Goal: Task Accomplishment & Management: Complete application form

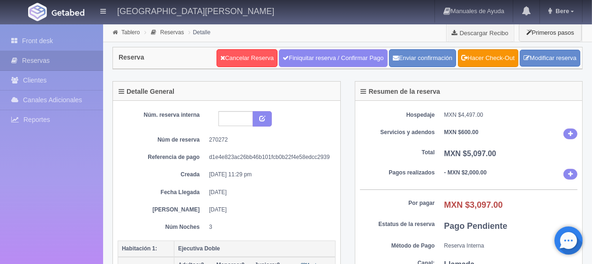
click at [453, 119] on div "Hospedaje MXN $4,497.00 Servicios y adendos MXN $600.00 Total MXN $5,097.00 Pag…" at bounding box center [468, 192] width 227 height 183
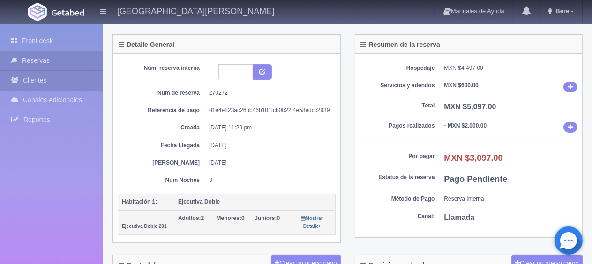
scroll to position [188, 0]
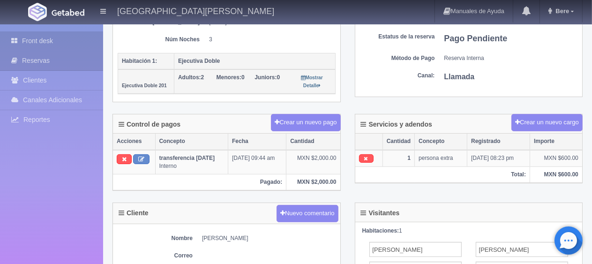
click at [69, 35] on link "Front desk" at bounding box center [51, 40] width 103 height 19
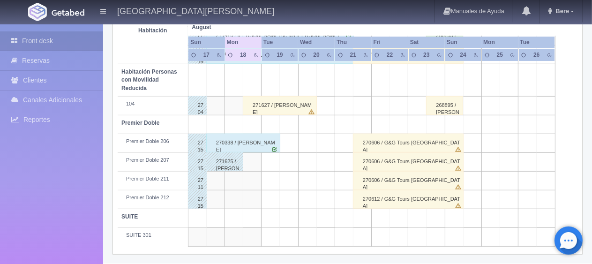
scroll to position [453, 0]
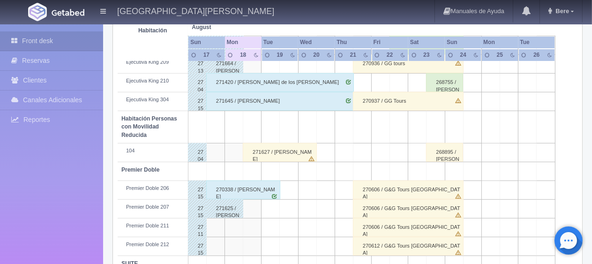
click at [286, 149] on div "271627 / [PERSON_NAME]" at bounding box center [280, 152] width 74 height 19
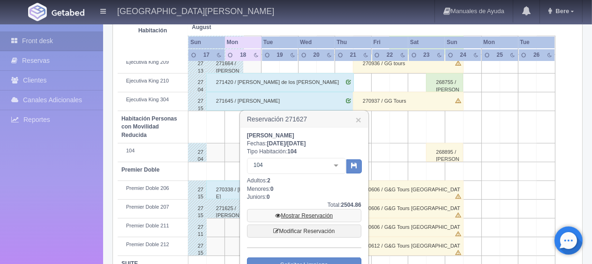
click at [317, 214] on link "Mostrar Reservación" at bounding box center [304, 215] width 114 height 13
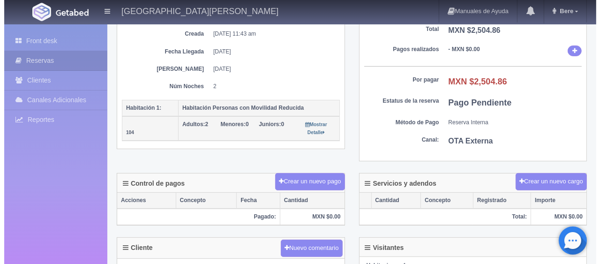
scroll to position [234, 0]
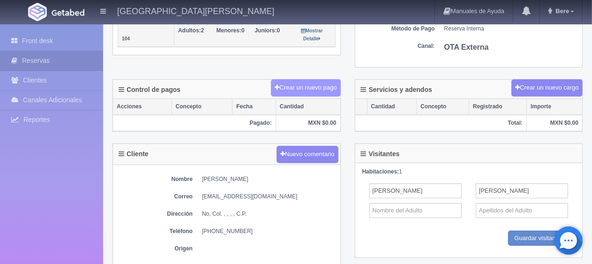
click at [331, 82] on button "Crear un nuevo pago" at bounding box center [305, 87] width 69 height 17
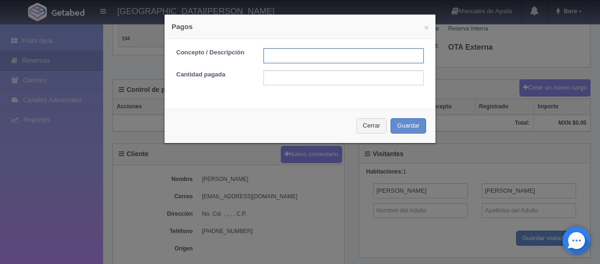
drag, startPoint x: 284, startPoint y: 57, endPoint x: 304, endPoint y: 57, distance: 19.7
click at [284, 58] on input "text" at bounding box center [343, 55] width 160 height 15
type input "Total Tarjeta"
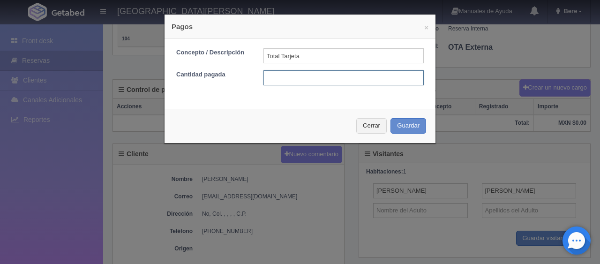
click at [339, 76] on input "text" at bounding box center [343, 77] width 160 height 15
type input "1"
type input "5"
type input "2504.86"
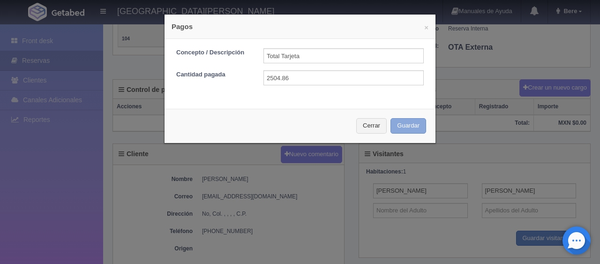
click at [419, 127] on button "Guardar" at bounding box center [409, 125] width 36 height 15
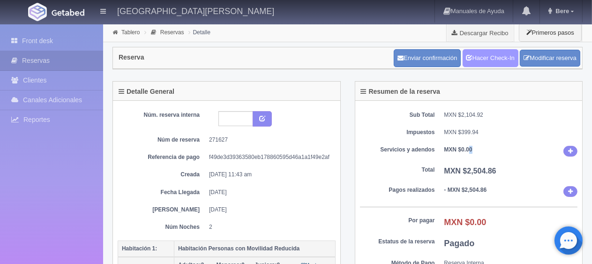
click at [482, 57] on link "Hacer Check-In" at bounding box center [491, 58] width 56 height 18
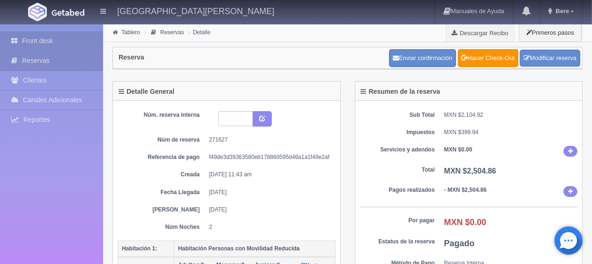
click at [57, 35] on link "Front desk" at bounding box center [51, 40] width 103 height 19
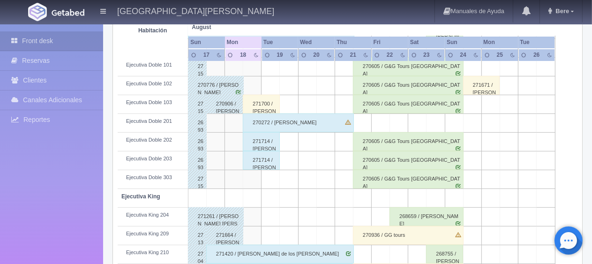
scroll to position [281, 0]
click at [266, 107] on div "271700 / [PERSON_NAME]" at bounding box center [261, 104] width 37 height 19
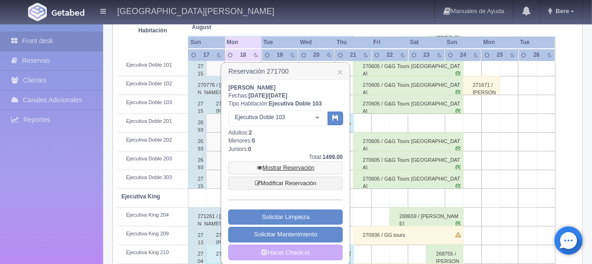
click at [300, 164] on link "Mostrar Reservación" at bounding box center [285, 167] width 114 height 13
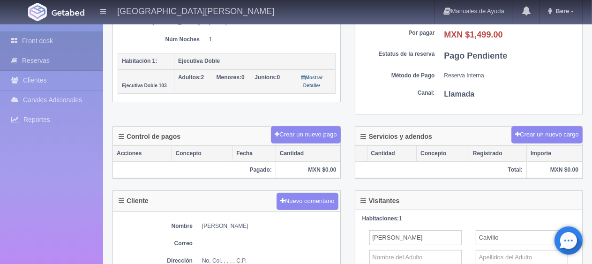
scroll to position [188, 0]
click at [71, 41] on link "Front desk" at bounding box center [51, 40] width 103 height 19
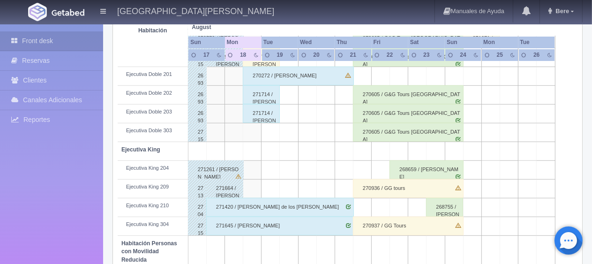
scroll to position [281, 0]
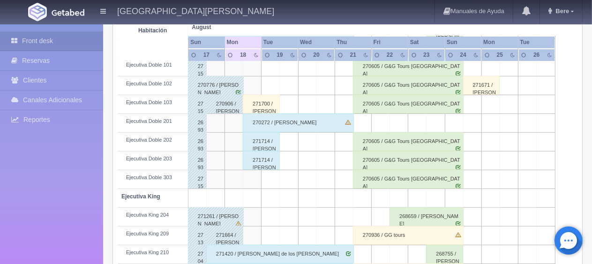
click at [309, 125] on div "270272 / [PERSON_NAME] [PERSON_NAME]" at bounding box center [298, 122] width 111 height 19
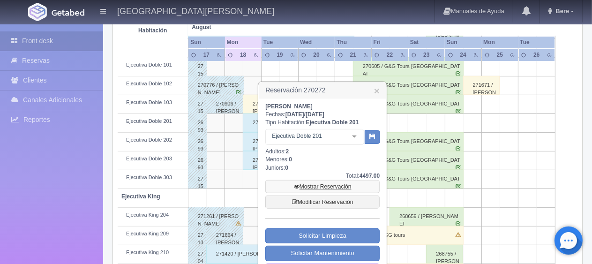
click at [339, 187] on link "Mostrar Reservación" at bounding box center [322, 186] width 114 height 13
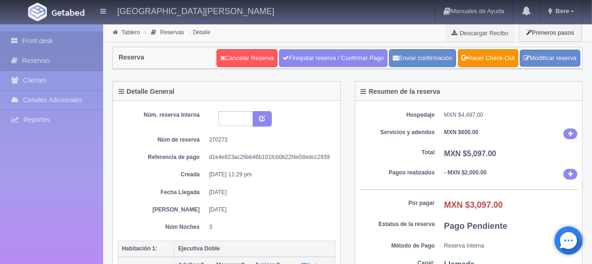
click at [71, 36] on link "Front desk" at bounding box center [51, 40] width 103 height 19
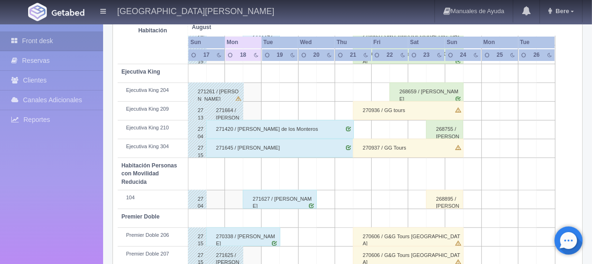
scroll to position [78, 0]
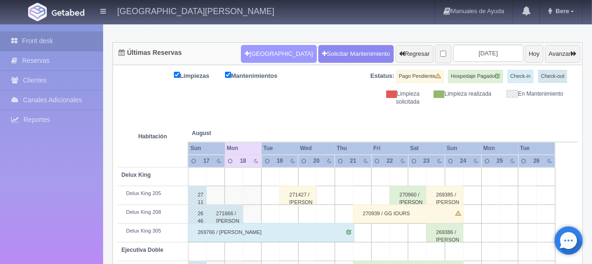
click at [265, 57] on button "[GEOGRAPHIC_DATA]" at bounding box center [278, 54] width 75 height 18
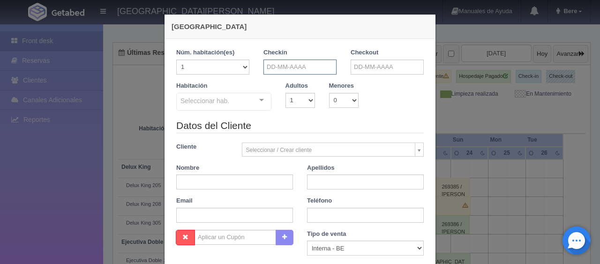
click at [304, 63] on input "text" at bounding box center [299, 67] width 73 height 15
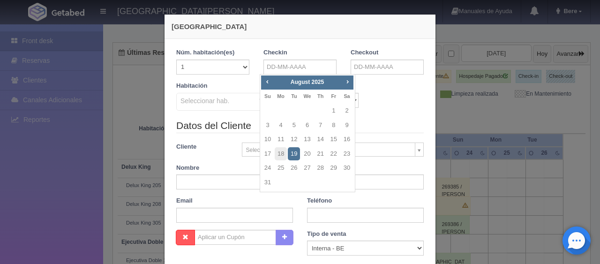
click at [502, 108] on div "Nueva Reserva 1 Núm. habitación(es) 1 2 3 4 5 6 7 8 9 10 11 12 13 14 15 16 17 1…" at bounding box center [300, 132] width 600 height 264
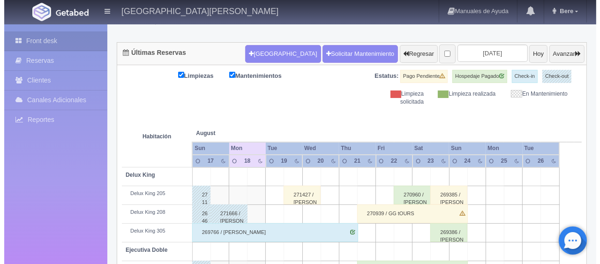
scroll to position [0, 0]
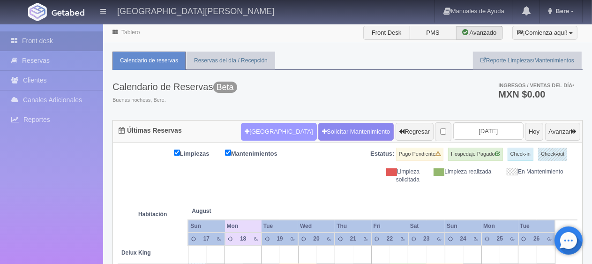
click at [272, 133] on button "Nueva Reserva" at bounding box center [278, 132] width 75 height 18
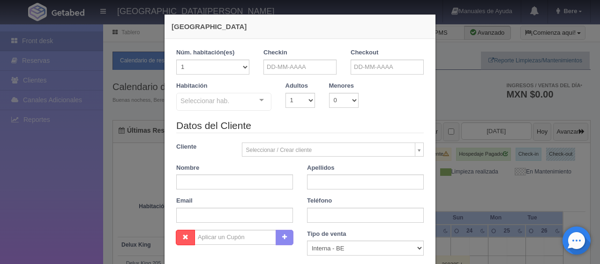
checkbox input "false"
click at [293, 54] on div "Checkin" at bounding box center [299, 61] width 73 height 26
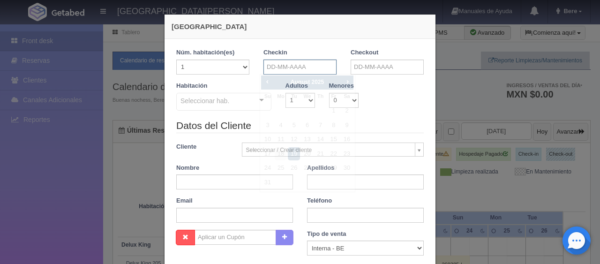
click at [290, 68] on input "text" at bounding box center [299, 67] width 73 height 15
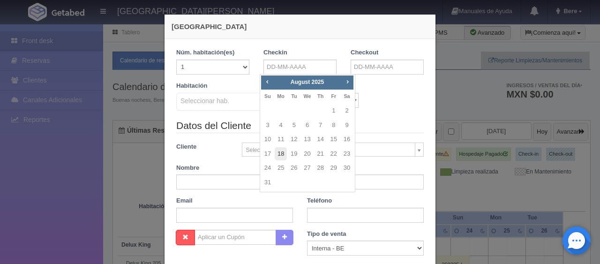
click at [276, 155] on link "18" at bounding box center [281, 154] width 12 height 14
type input "[DATE]"
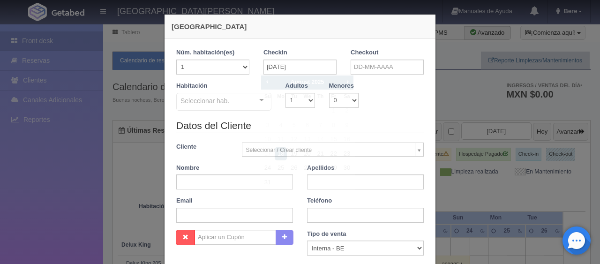
checkbox input "false"
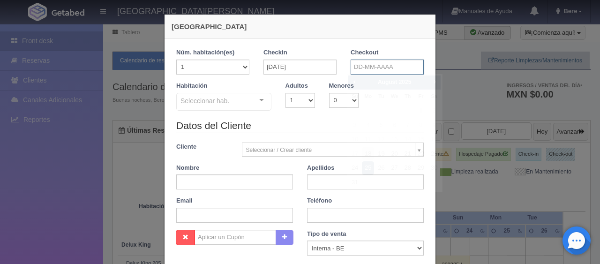
click at [363, 70] on input "text" at bounding box center [387, 67] width 73 height 15
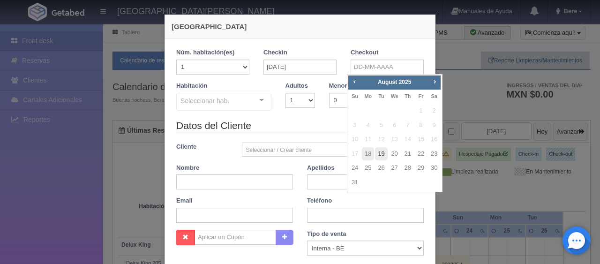
click at [382, 153] on link "19" at bounding box center [381, 154] width 12 height 14
type input "[DATE]"
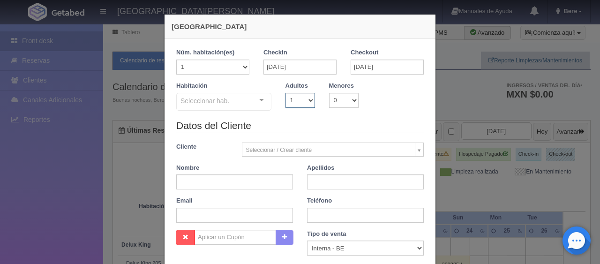
click at [301, 100] on select "1 2 3 4 5 6 7 8 9 10" at bounding box center [301, 100] width 30 height 15
checkbox input "false"
select select "2"
click at [286, 93] on select "1 2 3 4 5 6 7 8 9 10" at bounding box center [301, 100] width 30 height 15
checkbox input "false"
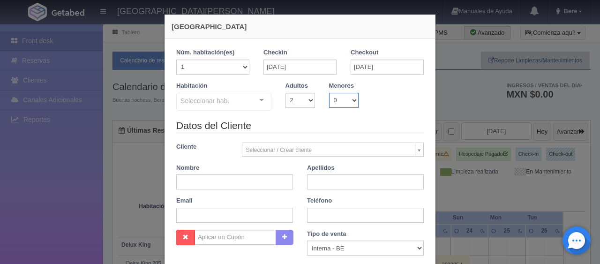
click at [343, 98] on select "0 1 2 3 4 5 6 7 8 9 10" at bounding box center [344, 100] width 30 height 15
select select "1"
click at [329, 93] on select "0 1 2 3 4 5 6 7 8 9 10" at bounding box center [344, 100] width 30 height 15
checkbox input "false"
click at [344, 105] on select "0 1 2 3 4 5 6 7 8 9 10" at bounding box center [344, 100] width 30 height 15
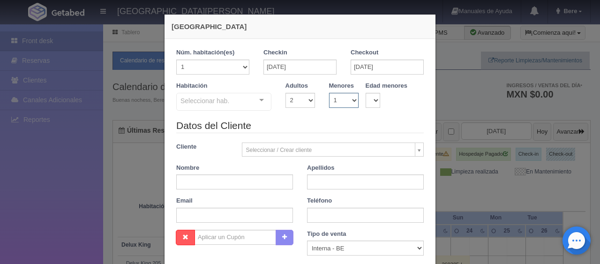
select select "2"
click at [329, 93] on select "0 1 2 3 4 5 6 7 8 9 10" at bounding box center [344, 100] width 30 height 15
checkbox input "false"
click at [367, 104] on select "0 1 2 3 4 5 6 7 8 9 10 11 12 13 14 15 16 17 18" at bounding box center [373, 100] width 15 height 15
select select "12"
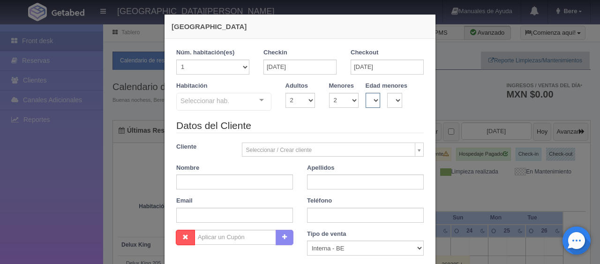
click at [366, 93] on select "0 1 2 3 4 5 6 7 8 9 10 11 12 13 14 15 16 17 18" at bounding box center [373, 100] width 15 height 15
checkbox input "false"
click at [391, 105] on select "0 1 2 3 4 5 6 7 8 9 10 11 12 13 14 15 16 17 18" at bounding box center [394, 100] width 15 height 15
select select "13"
click at [387, 93] on select "0 1 2 3 4 5 6 7 8 9 10 11 12 13 14 15 16 17 18" at bounding box center [394, 100] width 15 height 15
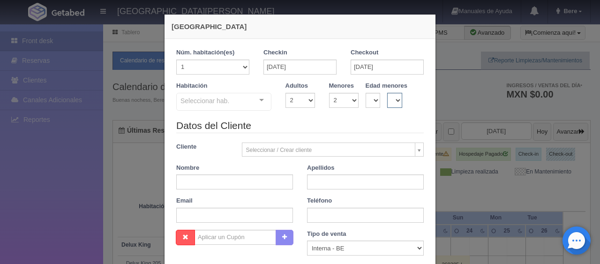
checkbox input "false"
click at [343, 126] on legend "Datos del Cliente" at bounding box center [300, 126] width 248 height 15
click at [294, 95] on select "1 2 3 4 5 6 7 8 9 10" at bounding box center [301, 100] width 30 height 15
select select "4"
click at [286, 93] on select "1 2 3 4 5 6 7 8 9 10" at bounding box center [301, 100] width 30 height 15
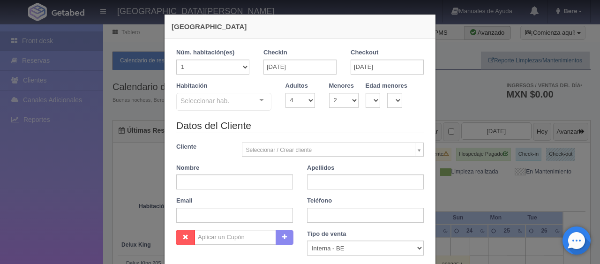
click at [322, 119] on legend "Datos del Cliente" at bounding box center [300, 126] width 248 height 15
checkbox input "false"
click at [340, 94] on select "0 1 2 3 4 5 6 7 8 9 10" at bounding box center [344, 100] width 30 height 15
select select "0"
click at [329, 93] on select "0 1 2 3 4 5 6 7 8 9 10" at bounding box center [344, 100] width 30 height 15
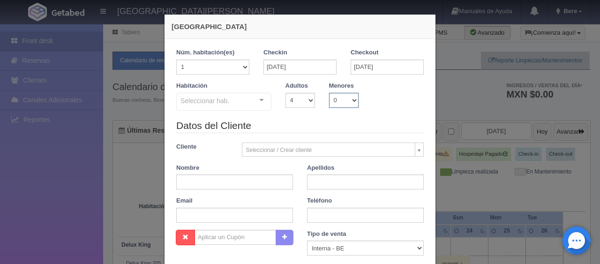
checkbox input "false"
click at [343, 120] on legend "Datos del Cliente" at bounding box center [300, 126] width 248 height 15
click at [303, 100] on select "1 2 3 4 5 6 7 8 9 10" at bounding box center [301, 100] width 30 height 15
click at [330, 99] on select "0 1 2 3 4 5 6 7 8 9 10" at bounding box center [344, 100] width 30 height 15
select select "2"
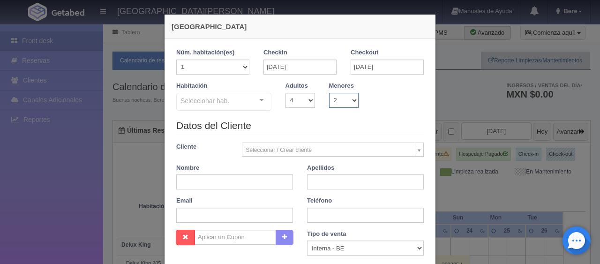
click at [329, 93] on select "0 1 2 3 4 5 6 7 8 9 10" at bounding box center [344, 100] width 30 height 15
checkbox input "false"
click at [285, 128] on legend "Datos del Cliente" at bounding box center [300, 126] width 248 height 15
click at [337, 103] on select "0 1 2 3 4 5 6 7 8 9 10" at bounding box center [344, 100] width 30 height 15
select select "0"
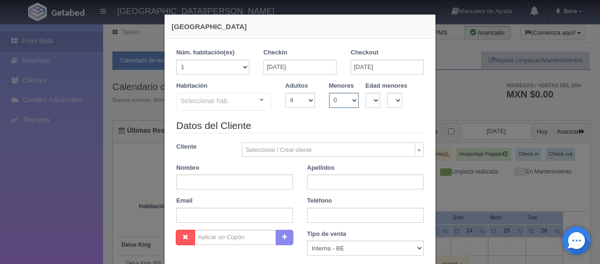
click at [329, 93] on select "0 1 2 3 4 5 6 7 8 9 10" at bounding box center [344, 100] width 30 height 15
click at [290, 117] on div "Habitación Seleccionar hab. SUITE SUITE - Sin asignar SUITE 301 Habitación Pers…" at bounding box center [300, 100] width 262 height 37
click at [245, 102] on div "Seleccionar hab." at bounding box center [223, 102] width 95 height 18
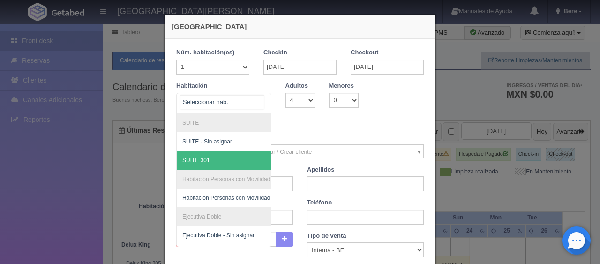
scroll to position [281, 0]
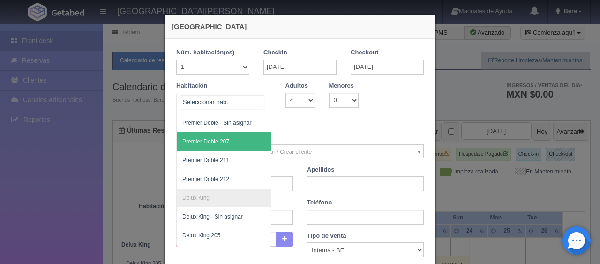
click at [237, 143] on span "Premier Doble 207" at bounding box center [256, 141] width 158 height 19
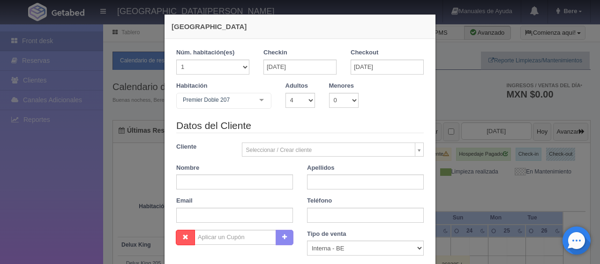
checkbox input "false"
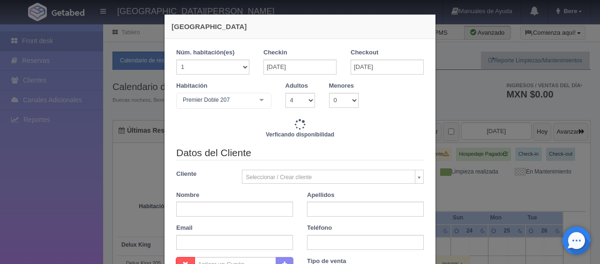
type input "2149.00"
checkbox input "false"
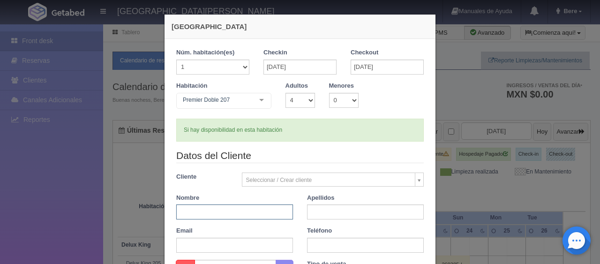
click at [221, 213] on input "text" at bounding box center [234, 211] width 117 height 15
paste input "[PERSON_NAME]"
type input "Edith"
paste input "Castillo Castañon"
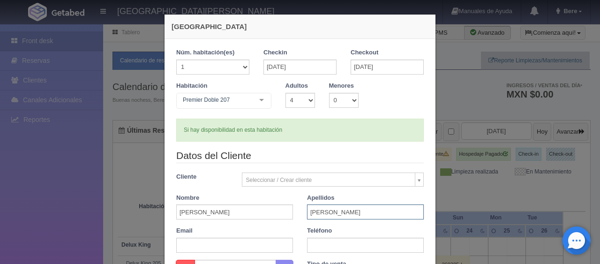
type input "Castillo Castañon"
click at [320, 249] on input "text" at bounding box center [365, 245] width 117 height 15
paste input "7731205703"
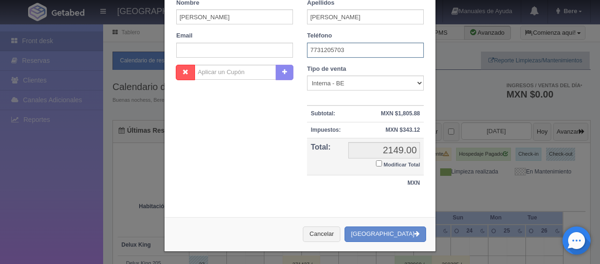
type input "7731205703"
click at [391, 166] on small "Modificar Total" at bounding box center [401, 165] width 37 height 6
click at [382, 166] on input "Modificar Total" at bounding box center [379, 163] width 6 height 6
checkbox input "true"
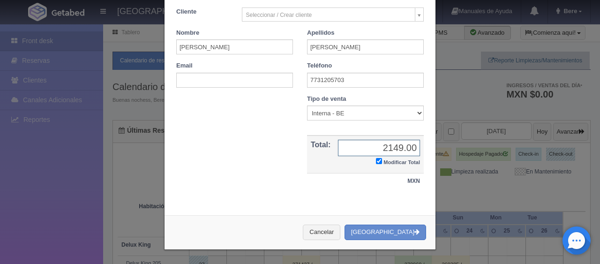
scroll to position [163, 0]
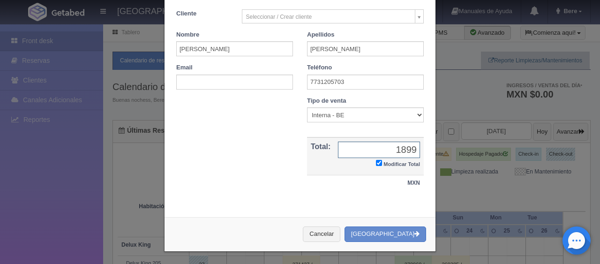
type input "1899"
click at [349, 114] on select "Correo Electronico Interna - BE Llamada OTA Externa Otro WALK IN" at bounding box center [365, 114] width 117 height 15
select select "walkin"
click at [307, 107] on select "Correo Electronico Interna - BE Llamada OTA Externa Otro WALK IN" at bounding box center [365, 114] width 117 height 15
click at [378, 230] on button "[GEOGRAPHIC_DATA]" at bounding box center [386, 233] width 82 height 15
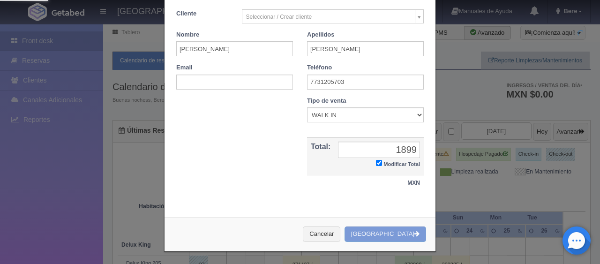
scroll to position [0, 0]
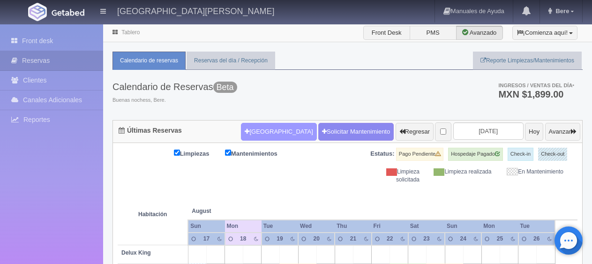
click at [268, 118] on div "Calendario de Reservas Beta Buenas nochess, Bere. Ingresos / Ventas del día * M…" at bounding box center [348, 95] width 470 height 50
click at [241, 132] on button "[GEOGRAPHIC_DATA]" at bounding box center [278, 132] width 75 height 18
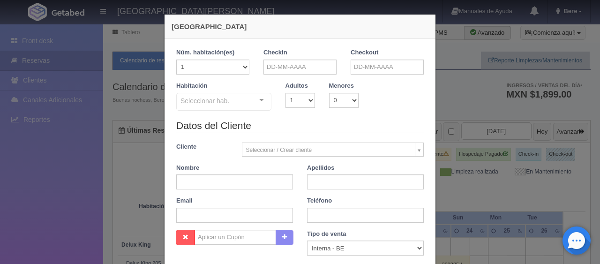
checkbox input "false"
click at [286, 67] on input "text" at bounding box center [299, 67] width 73 height 15
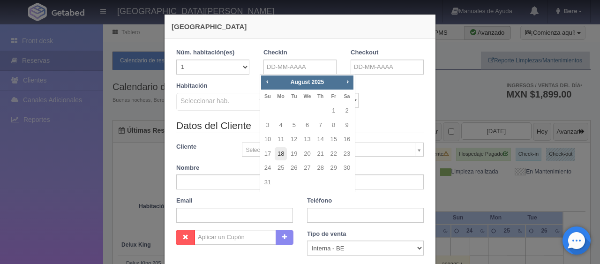
click at [281, 151] on link "18" at bounding box center [281, 154] width 12 height 14
type input "[DATE]"
checkbox input "false"
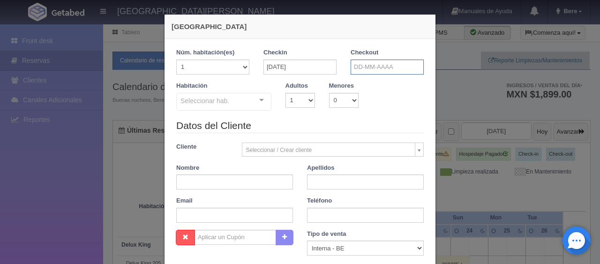
click at [355, 72] on input "text" at bounding box center [387, 67] width 73 height 15
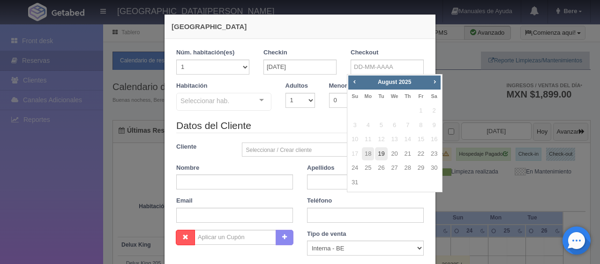
click at [382, 158] on link "19" at bounding box center [381, 154] width 12 height 14
type input "[DATE]"
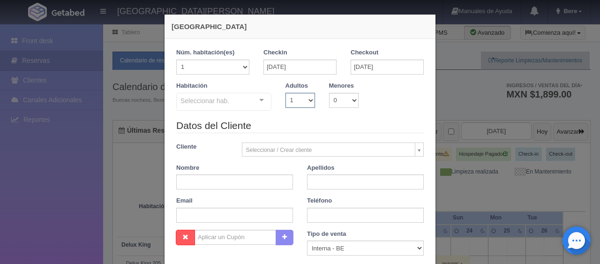
click at [297, 102] on select "1 2 3 4 5 6 7 8 9 10" at bounding box center [301, 100] width 30 height 15
checkbox input "false"
select select "2"
click at [286, 93] on select "1 2 3 4 5 6 7 8 9 10" at bounding box center [301, 100] width 30 height 15
click at [228, 100] on div "Seleccionar hab." at bounding box center [223, 102] width 95 height 18
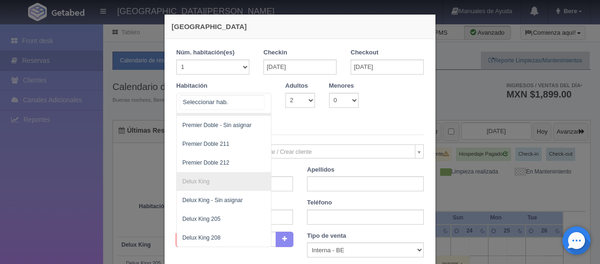
scroll to position [193, 0]
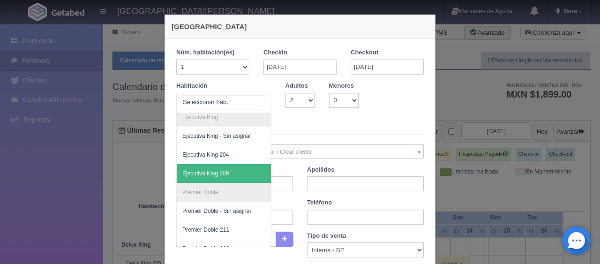
click at [232, 168] on span "Ejecutiva King 209" at bounding box center [256, 173] width 158 height 19
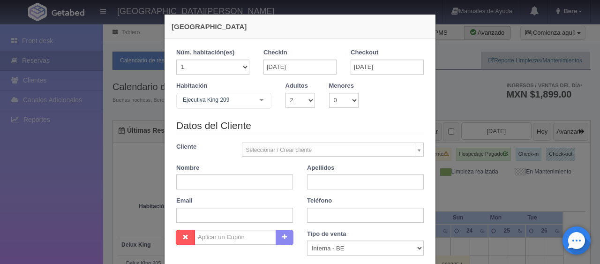
checkbox input "false"
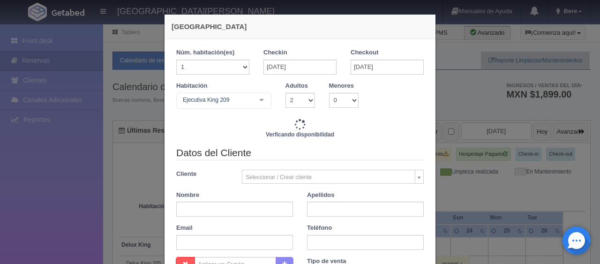
type input "1549.00"
checkbox input "false"
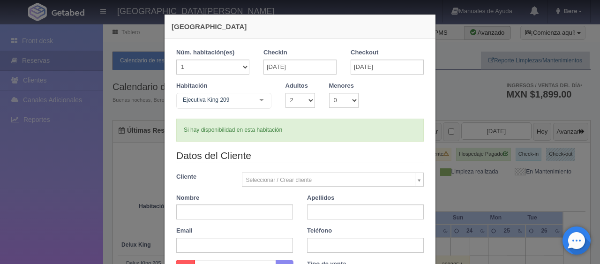
scroll to position [141, 0]
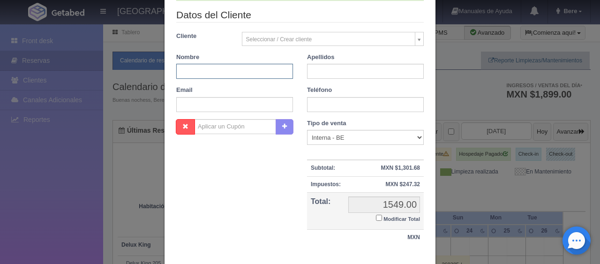
click at [236, 65] on input "text" at bounding box center [234, 71] width 117 height 15
paste input "[PERSON_NAME]"
drag, startPoint x: 207, startPoint y: 78, endPoint x: 206, endPoint y: 73, distance: 4.7
click at [206, 73] on input "[PERSON_NAME]" at bounding box center [234, 71] width 117 height 15
type input "[PERSON_NAME] [PERSON_NAME]"
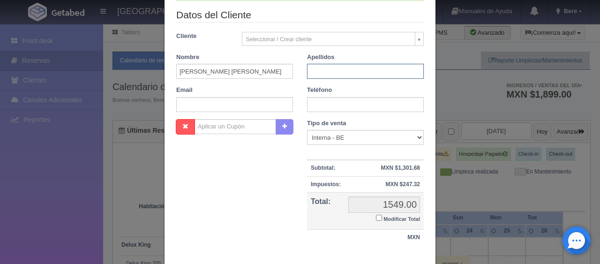
paste input "[PERSON_NAME]"
type input "[PERSON_NAME]"
click at [346, 107] on input "text" at bounding box center [365, 104] width 117 height 15
paste input "5544541446"
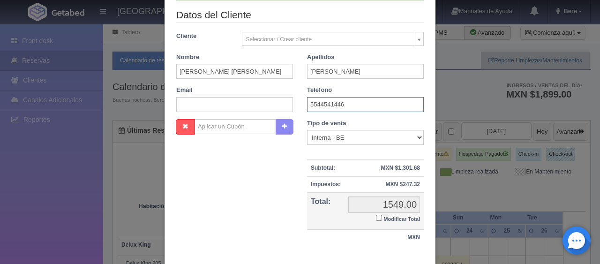
type input "5544541446"
click at [324, 128] on div "Tipo de venta Correo Electronico Interna - BE Llamada OTA Externa Otro WALK IN" at bounding box center [365, 132] width 117 height 26
click at [324, 131] on select "Correo Electronico Interna - BE Llamada OTA Externa Otro WALK IN" at bounding box center [365, 137] width 117 height 15
click at [307, 130] on select "Correo Electronico Interna - BE Llamada OTA Externa Otro WALK IN" at bounding box center [365, 137] width 117 height 15
click at [331, 144] on div "Tipo de venta Correo Electronico Interna - BE Llamada OTA Externa Otro WALK IN …" at bounding box center [365, 183] width 131 height 129
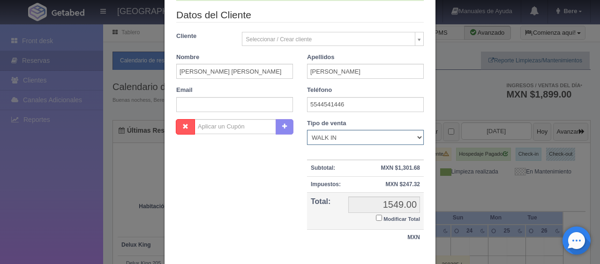
click at [335, 132] on select "Correo Electronico Interna - BE Llamada OTA Externa Otro WALK IN" at bounding box center [365, 137] width 117 height 15
select select "phone"
click at [307, 130] on select "Correo Electronico Interna - BE Llamada OTA Externa Otro WALK IN" at bounding box center [365, 137] width 117 height 15
click at [377, 216] on input "Modificar Total" at bounding box center [379, 218] width 6 height 6
checkbox input "true"
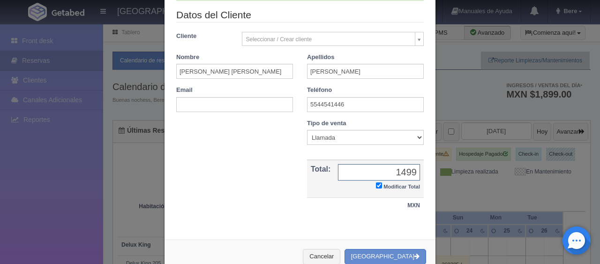
type input "1499"
click at [398, 249] on button "[GEOGRAPHIC_DATA]" at bounding box center [386, 256] width 82 height 15
